Goal: Check status: Check status

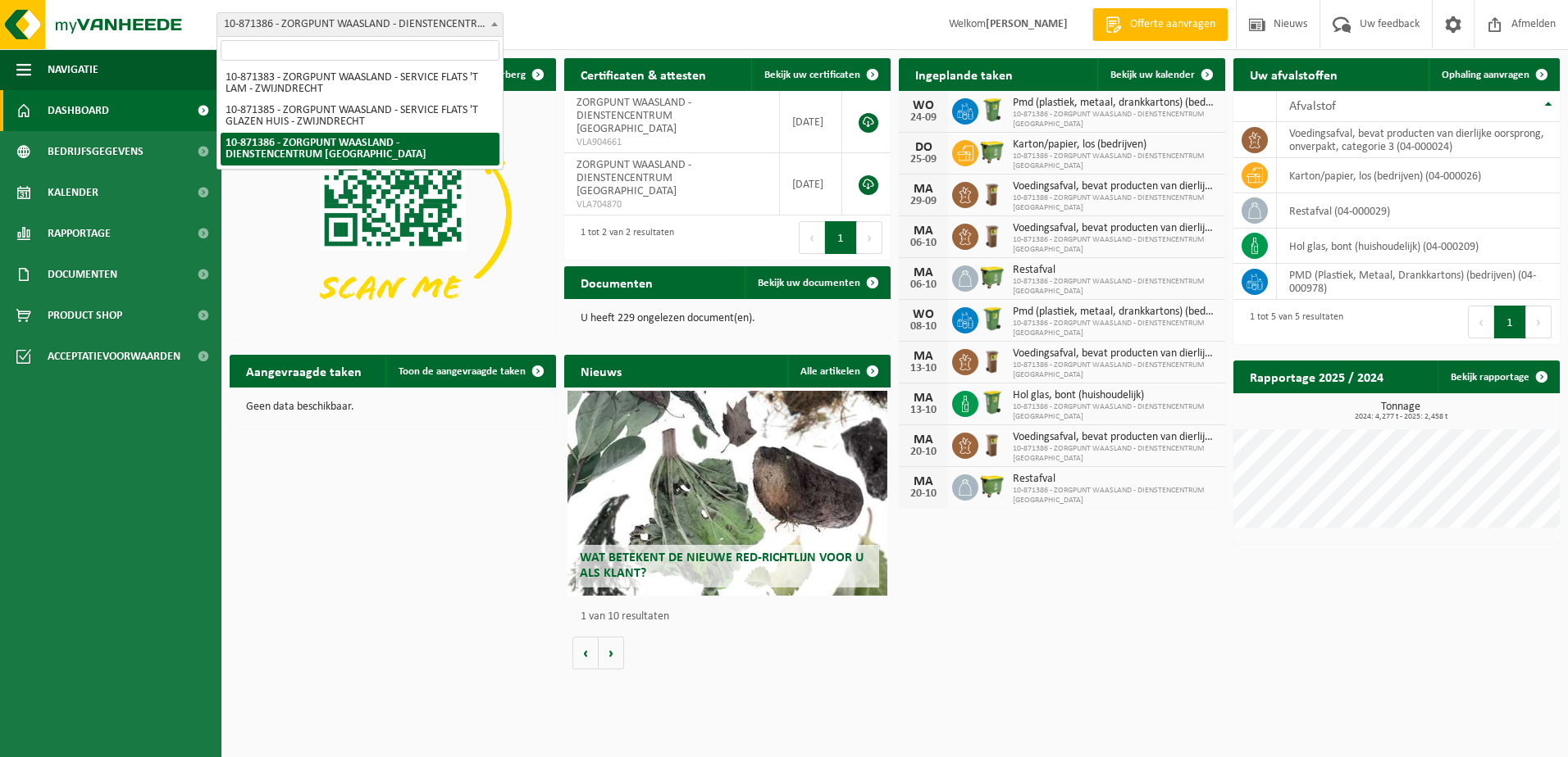
click at [377, 32] on span "10-871386 - ZORGPUNT WAASLAND - DIENSTENCENTRUM [GEOGRAPHIC_DATA]" at bounding box center [360, 24] width 285 height 23
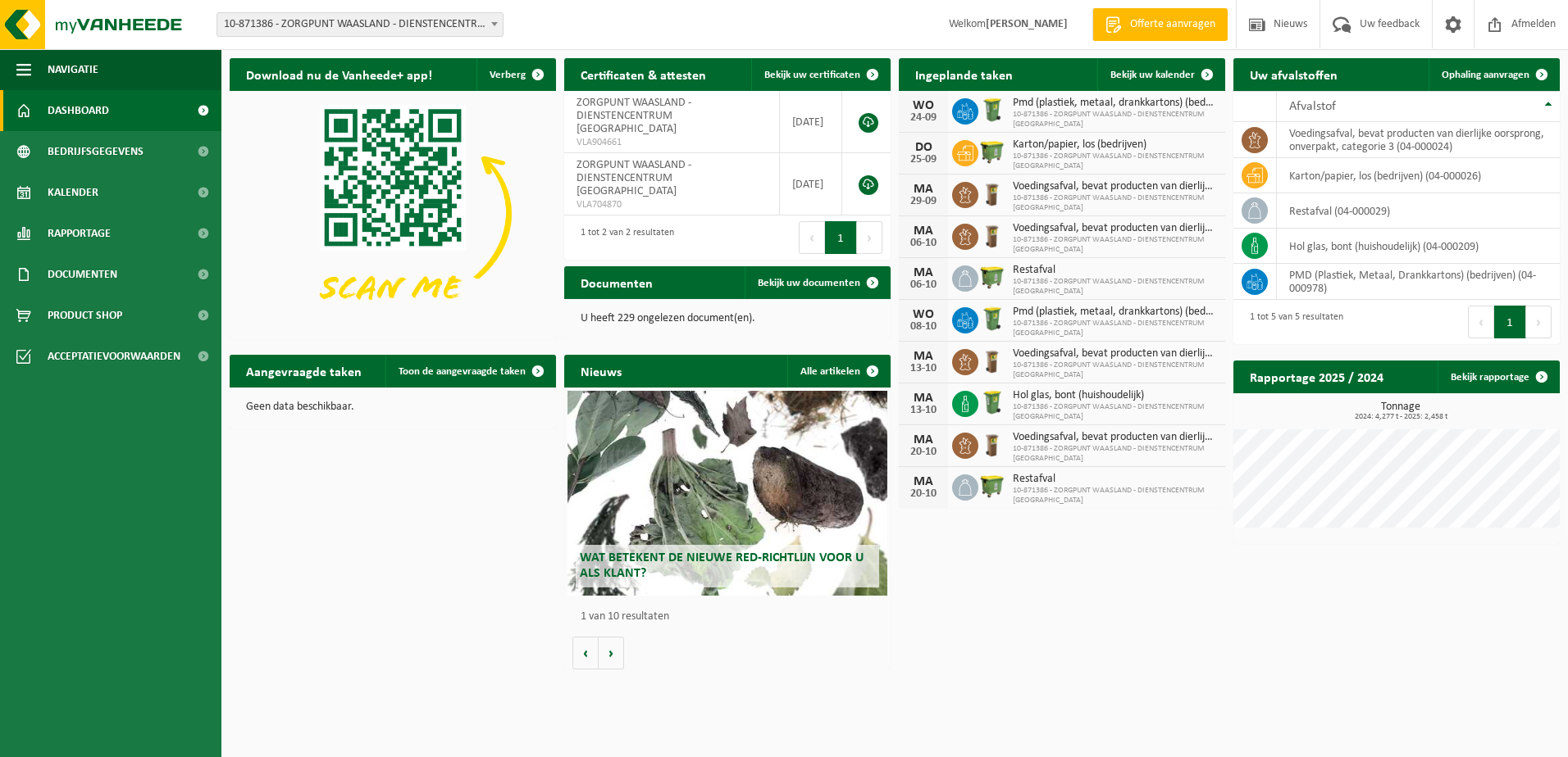
click at [377, 29] on span "10-871386 - ZORGPUNT WAASLAND - DIENSTENCENTRUM [GEOGRAPHIC_DATA]" at bounding box center [360, 24] width 285 height 23
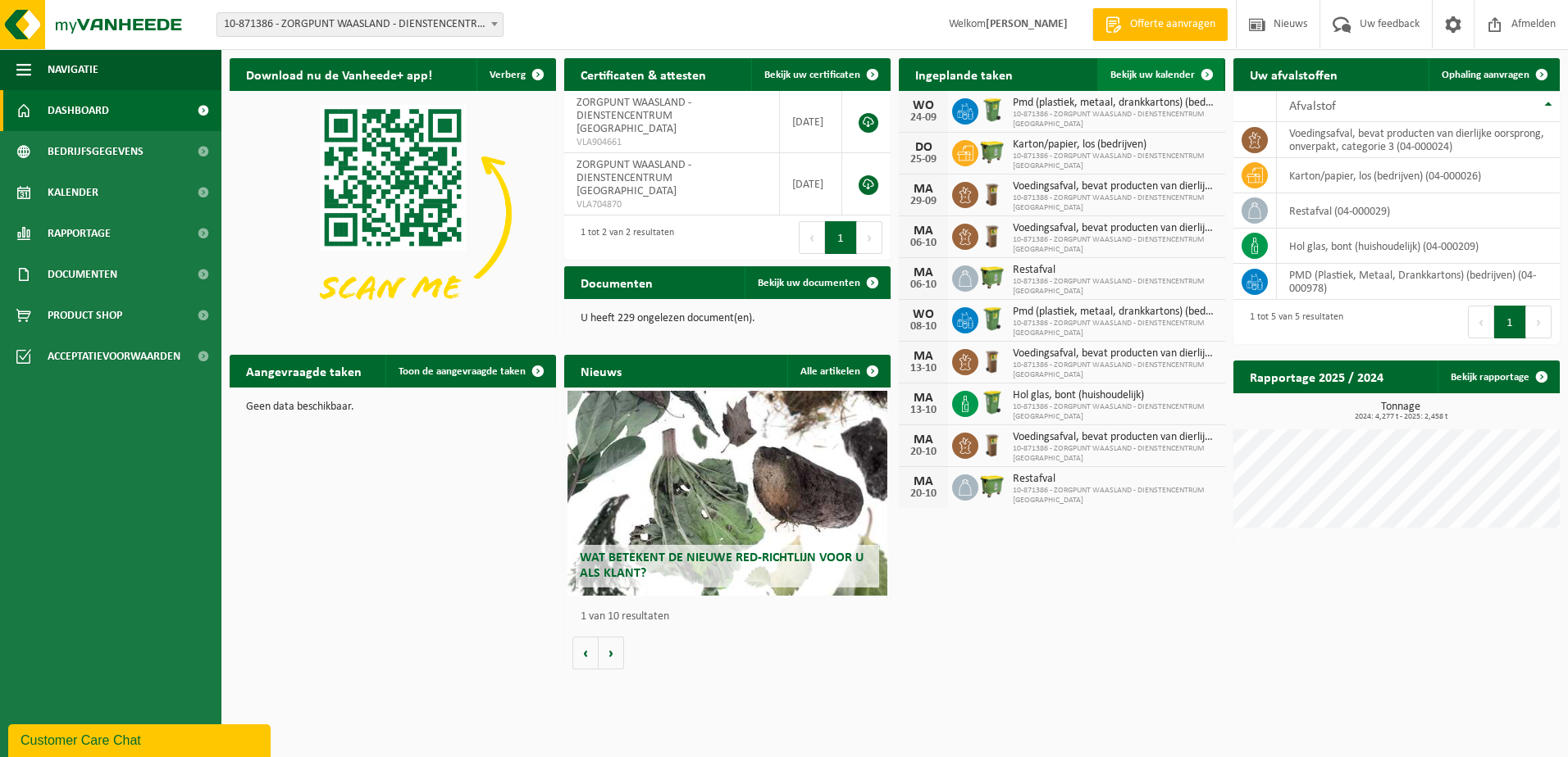
click at [1191, 72] on span at bounding box center [1207, 75] width 33 height 33
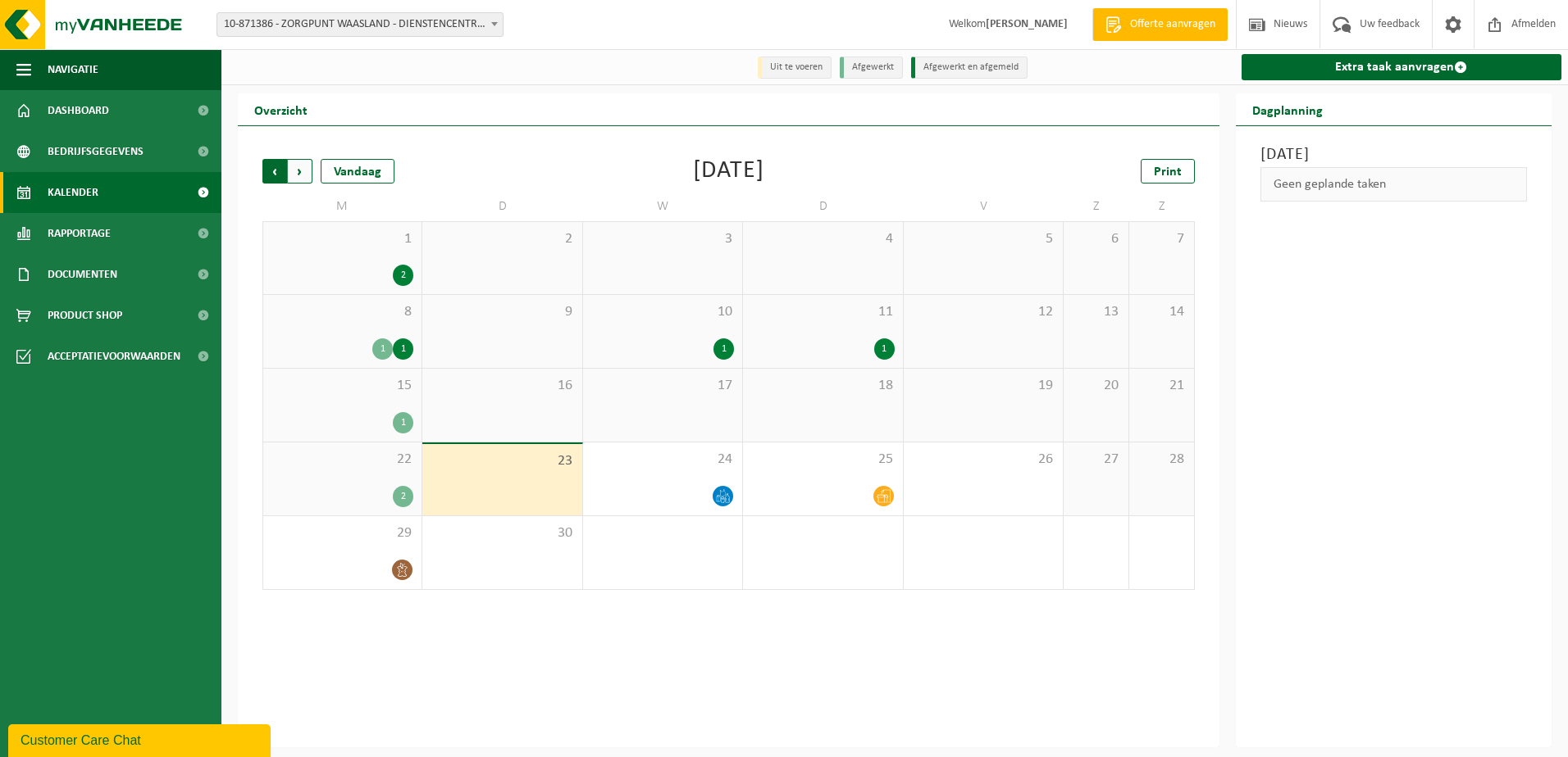
click at [309, 183] on span "Volgende" at bounding box center [300, 171] width 25 height 25
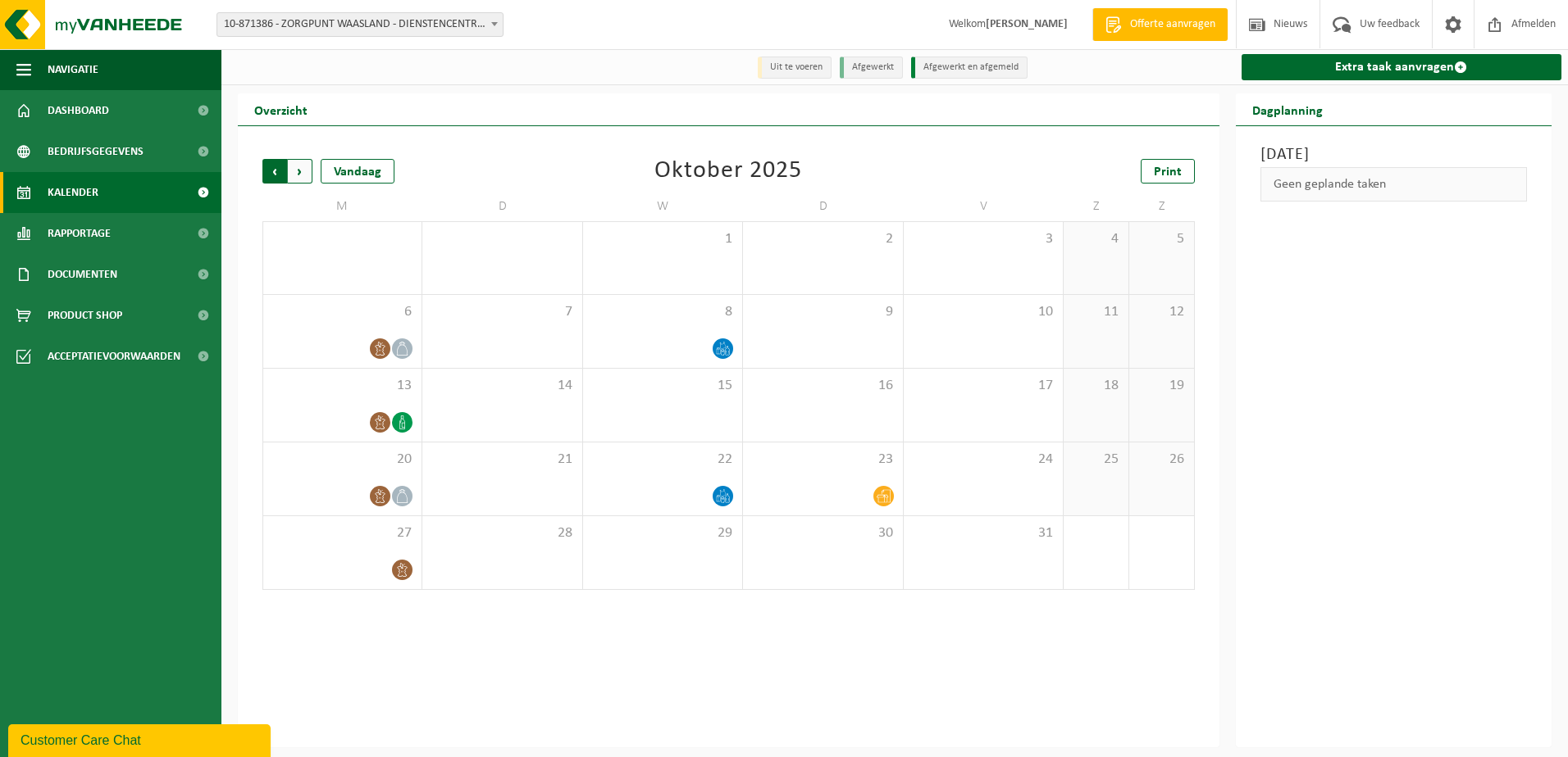
click at [297, 174] on span "Volgende" at bounding box center [300, 171] width 25 height 25
click at [290, 176] on span "Volgende" at bounding box center [300, 171] width 25 height 25
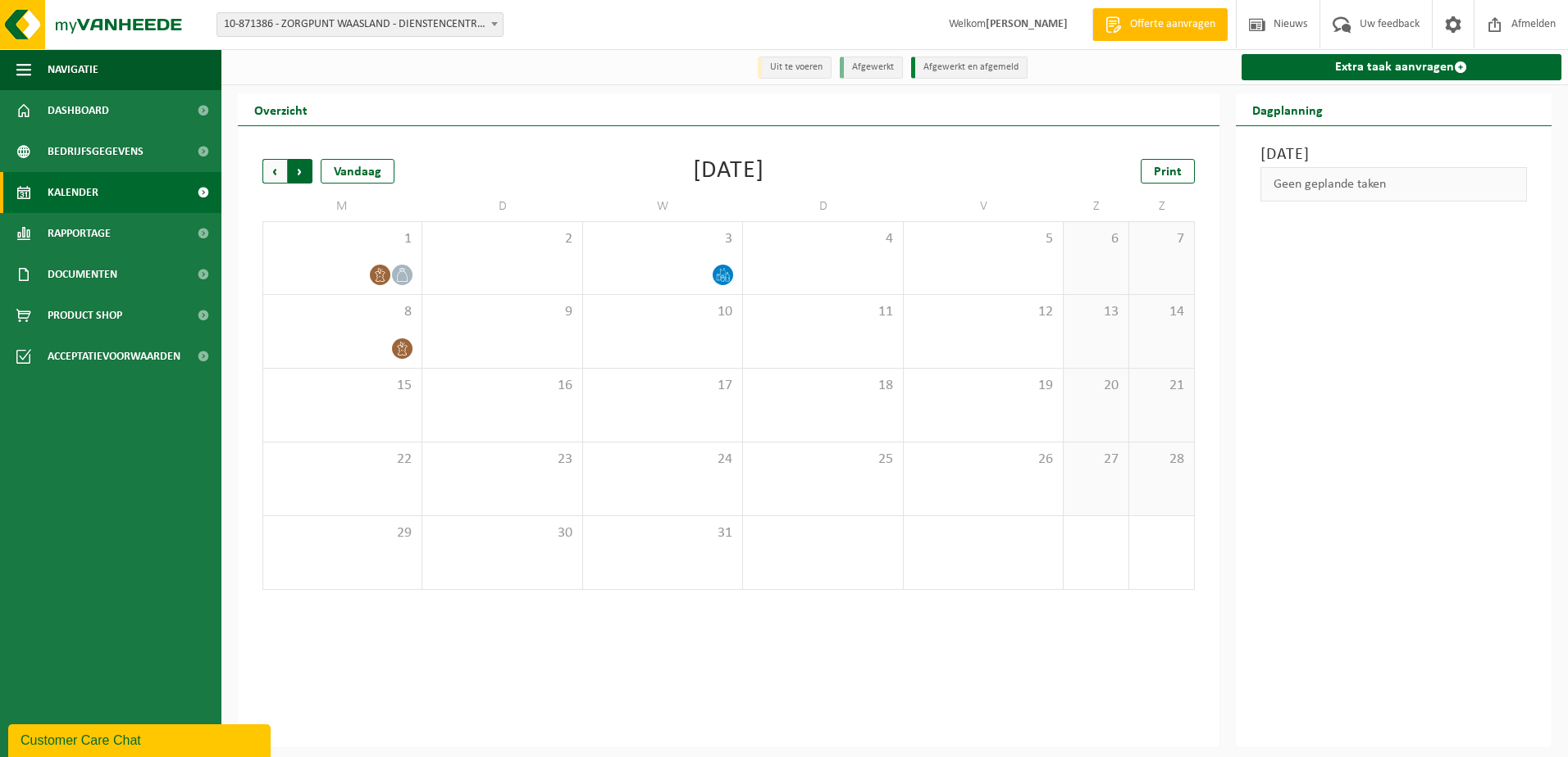
click at [265, 176] on span "Vorige" at bounding box center [275, 171] width 25 height 25
click at [280, 169] on span "Vorige" at bounding box center [275, 171] width 25 height 25
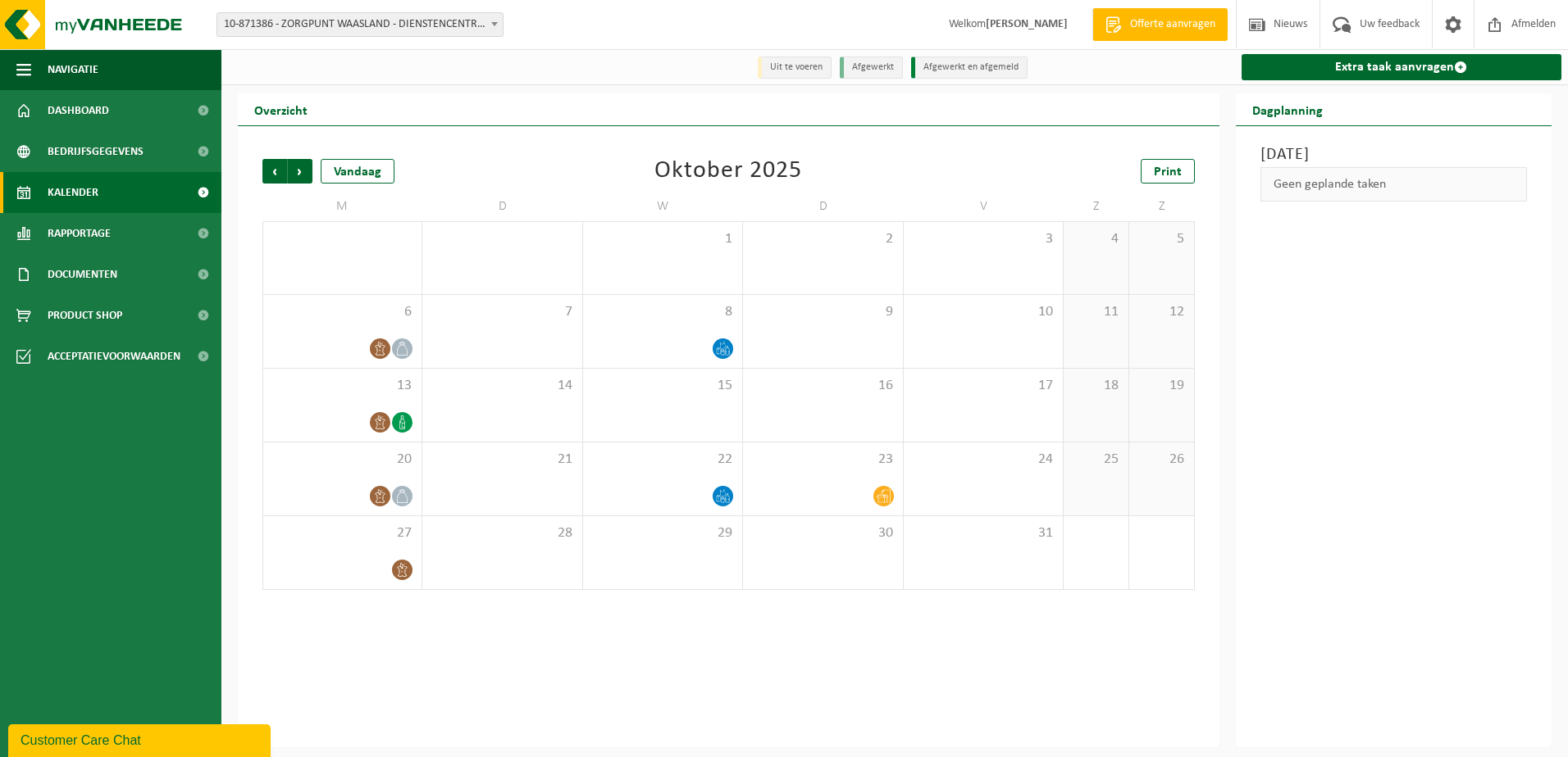
click at [280, 169] on span "Vorige" at bounding box center [275, 171] width 25 height 25
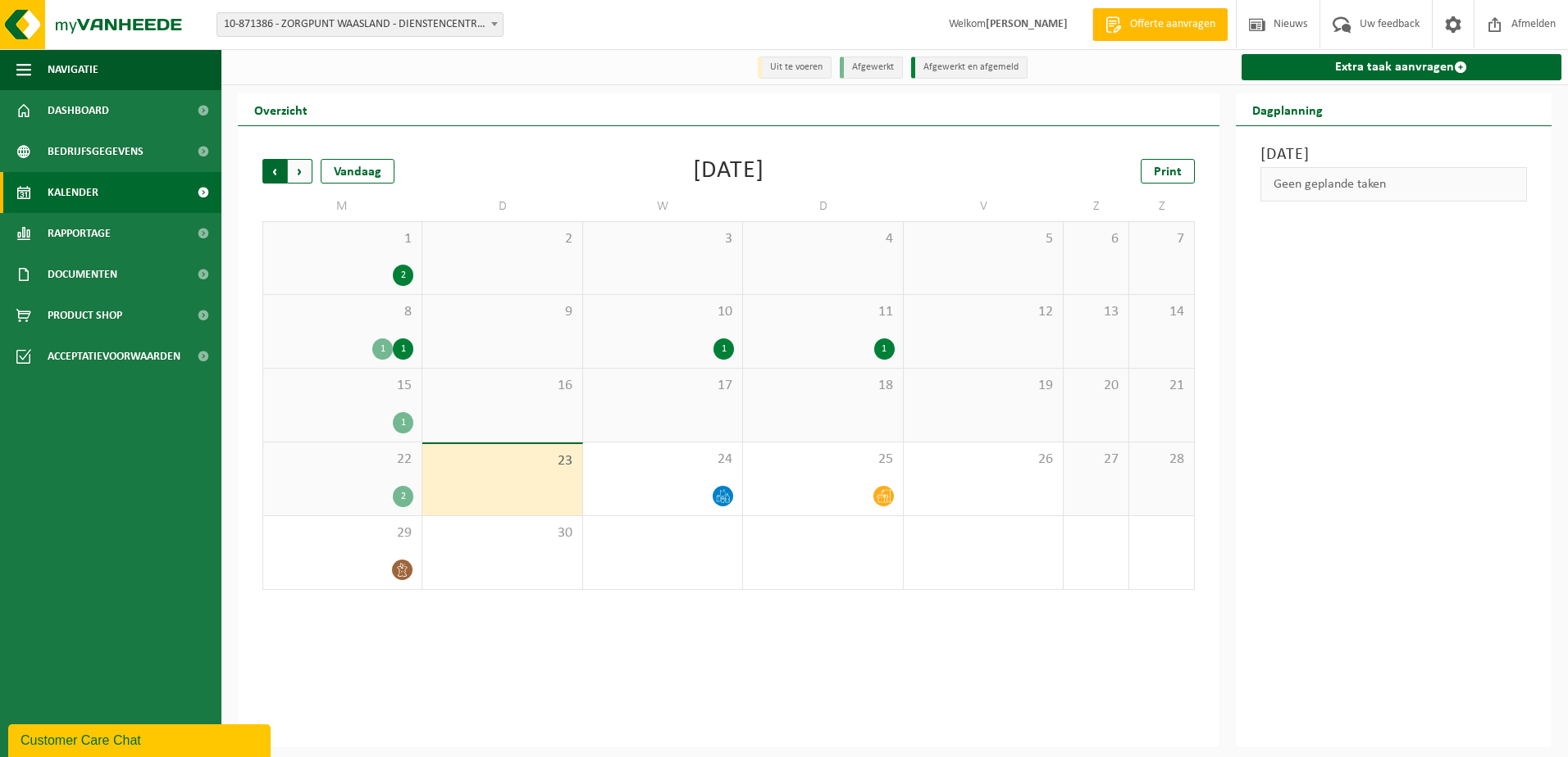
click at [301, 170] on span "Volgende" at bounding box center [300, 171] width 25 height 25
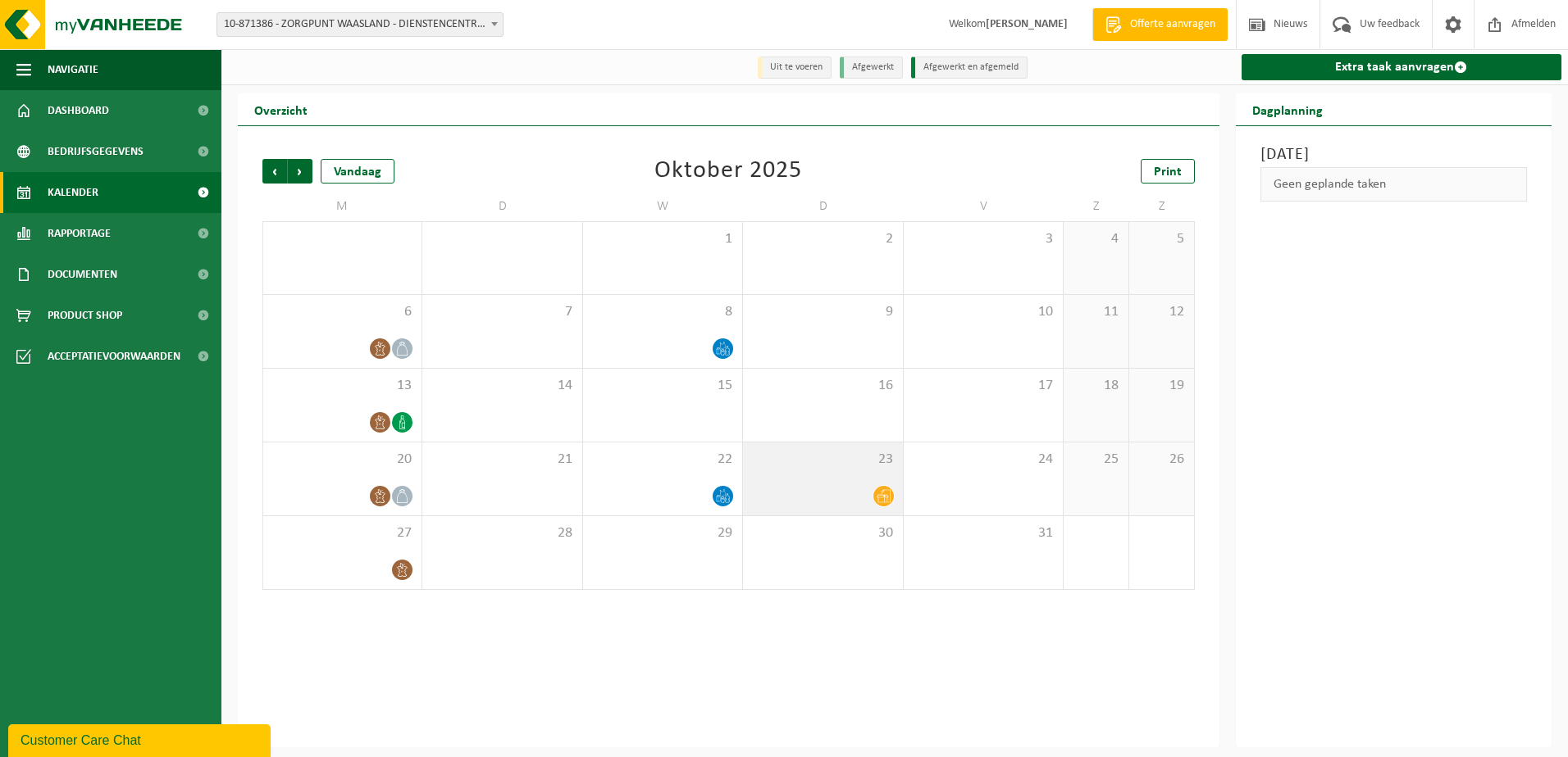
click at [884, 498] on icon at bounding box center [883, 496] width 14 height 14
